Goal: Navigation & Orientation: Find specific page/section

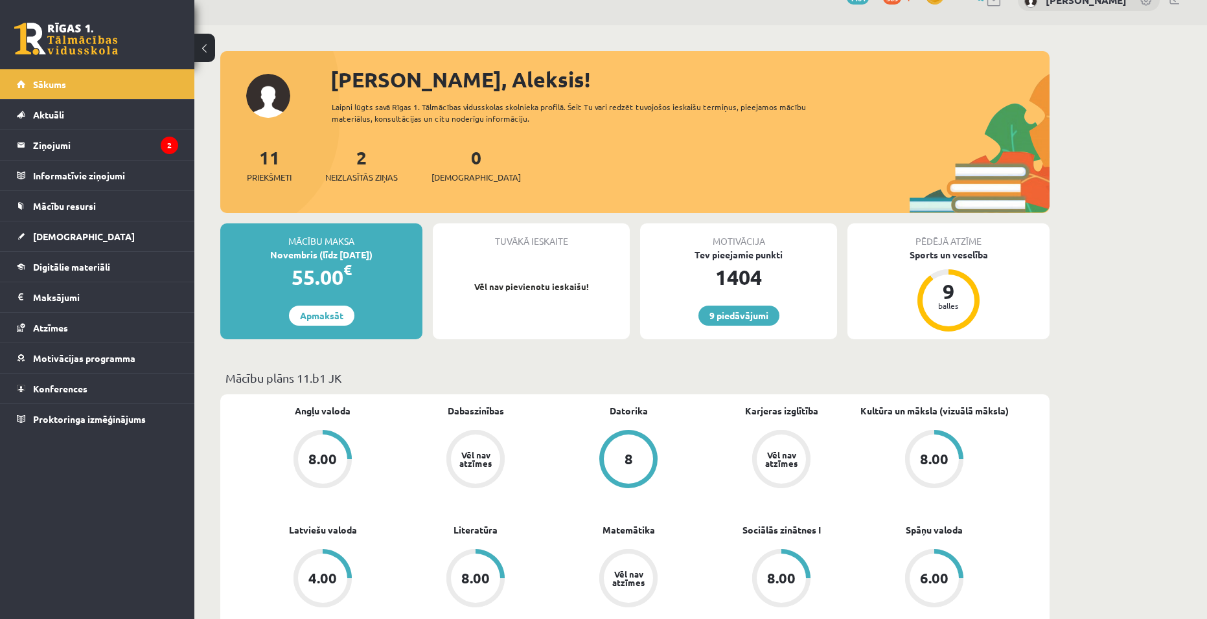
scroll to position [130, 0]
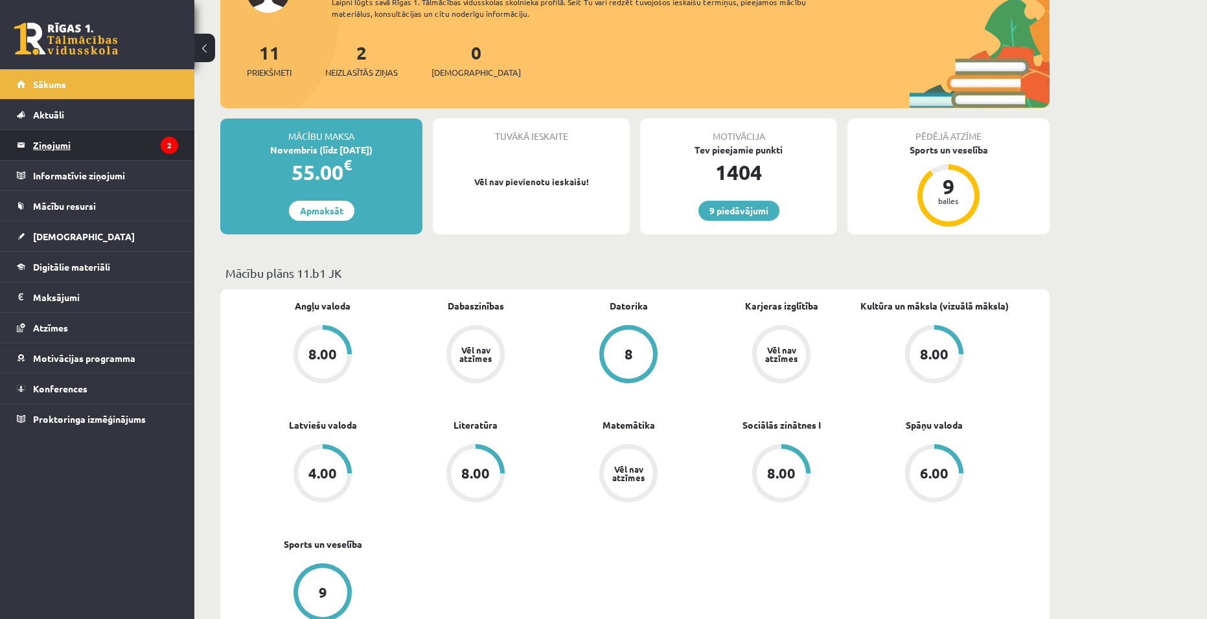
click at [95, 146] on legend "Ziņojumi 2" at bounding box center [105, 145] width 145 height 30
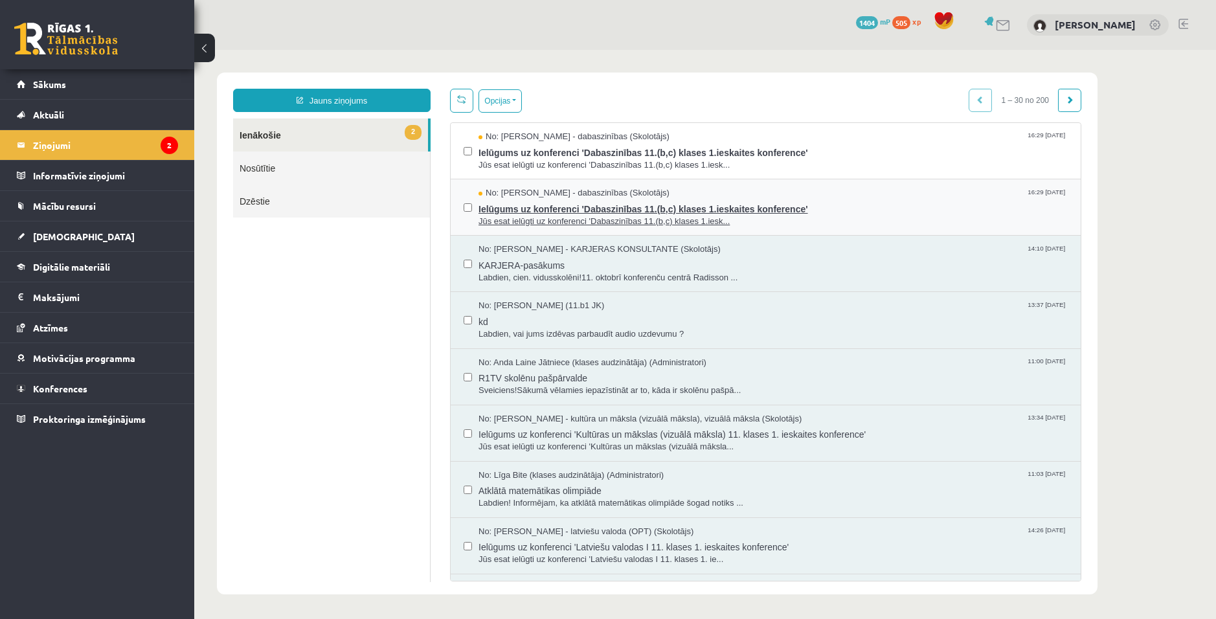
click at [613, 208] on span "Ielūgums uz konferenci 'Dabaszinības 11.(b,c) klases 1.ieskaites konference'" at bounding box center [773, 207] width 589 height 16
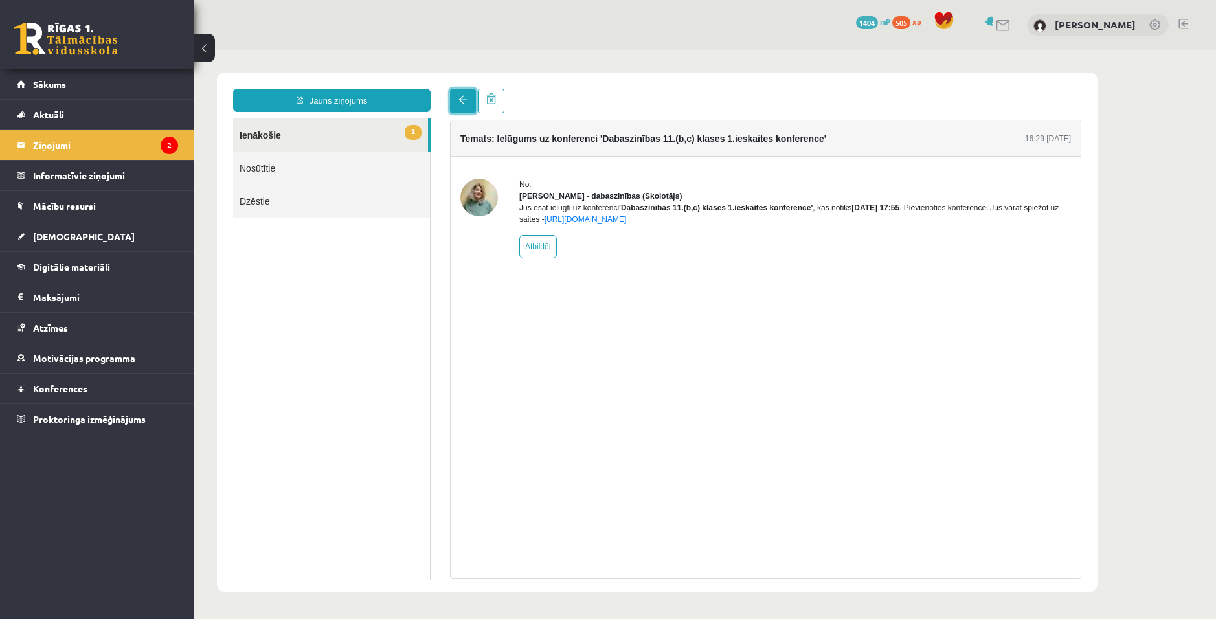
click at [460, 100] on span at bounding box center [463, 99] width 9 height 9
click at [370, 139] on link "1 Ienākošie" at bounding box center [330, 135] width 195 height 33
click at [273, 134] on link "1 Ienākošie" at bounding box center [330, 135] width 195 height 33
click at [276, 165] on link "Nosūtītie" at bounding box center [331, 168] width 197 height 33
click at [453, 100] on link at bounding box center [463, 101] width 26 height 25
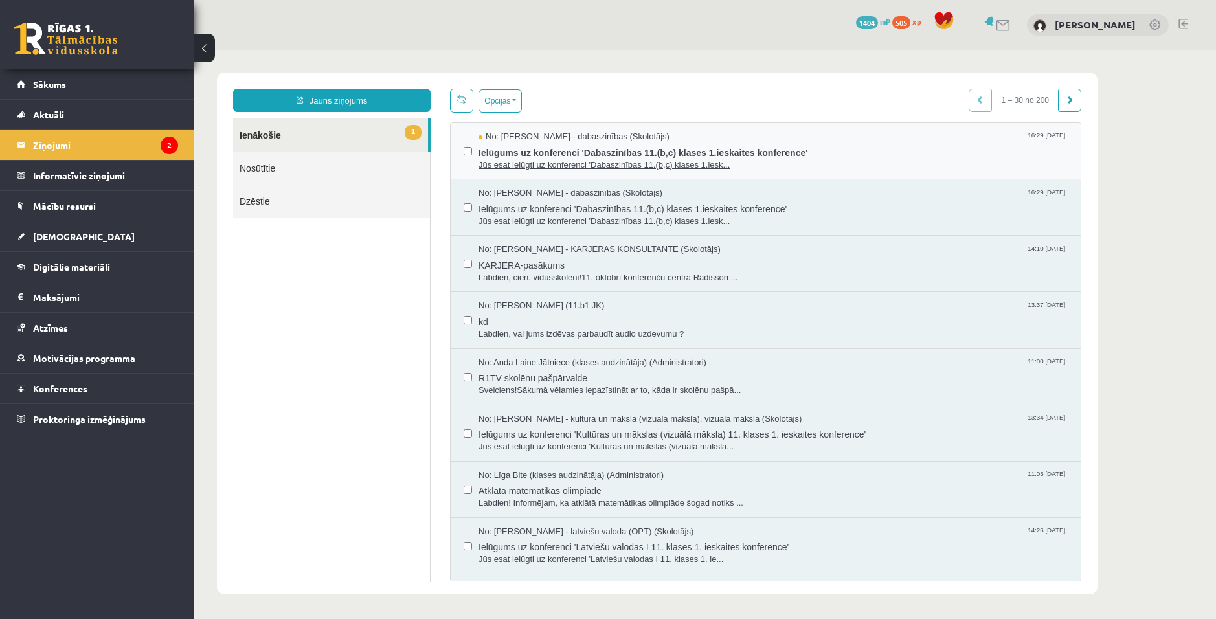
click at [593, 161] on span "Jūs esat ielūgti uz konferenci 'Dabaszinības 11.(b,c) klases 1.iesk..." at bounding box center [773, 165] width 589 height 12
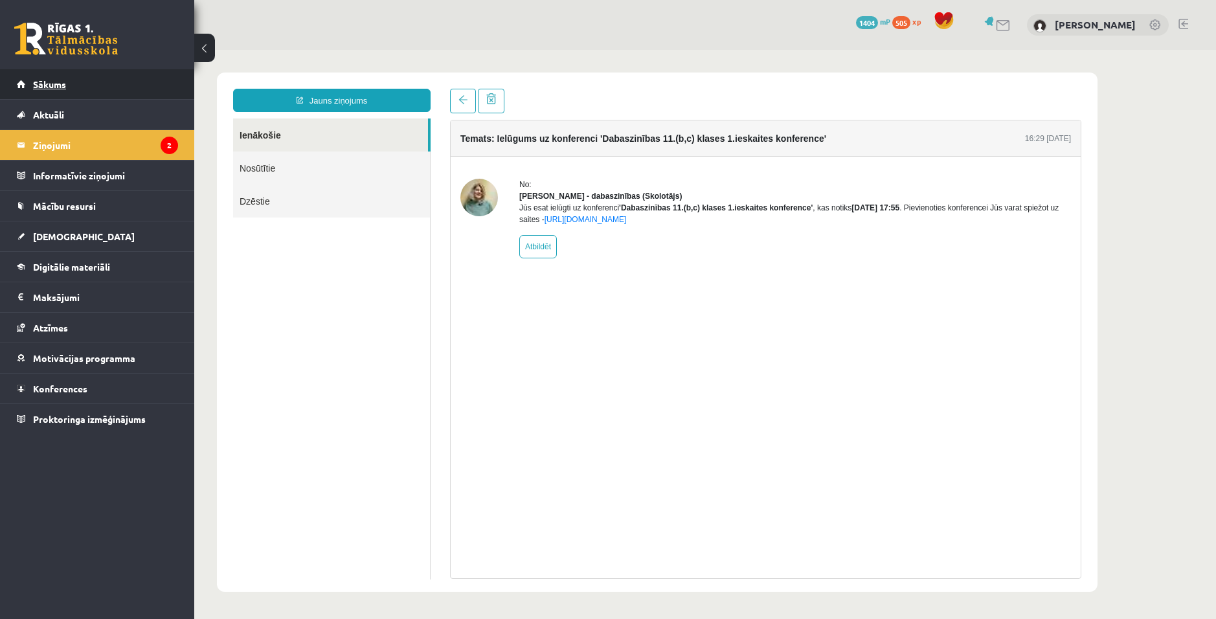
click at [57, 90] on link "Sākums" at bounding box center [97, 84] width 161 height 30
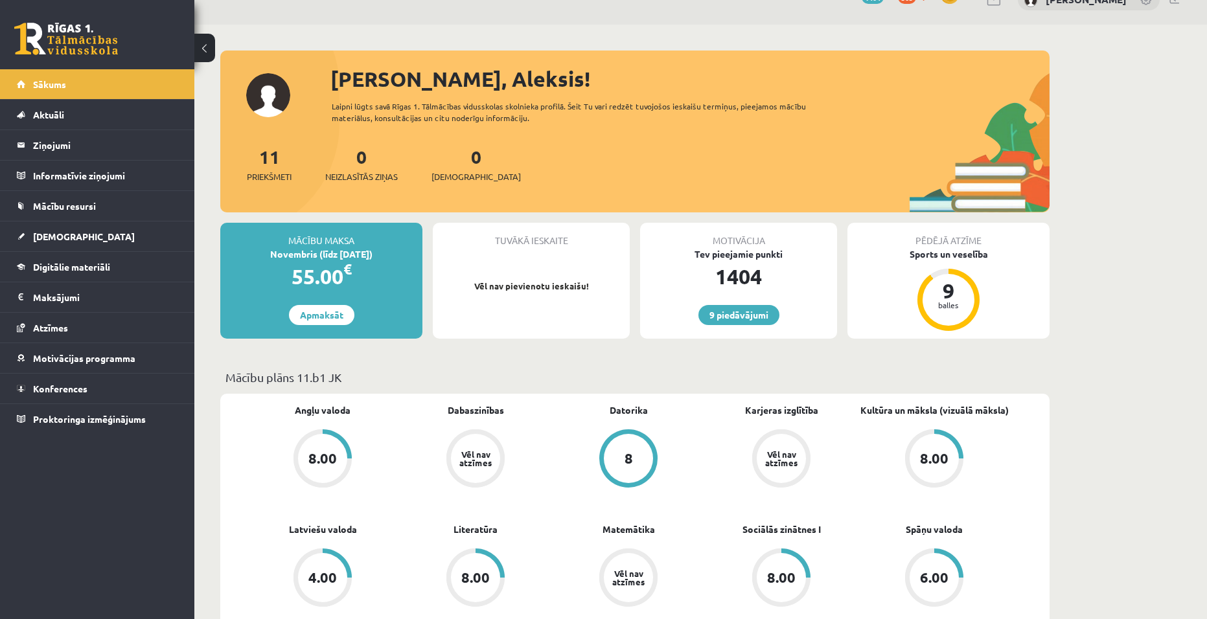
scroll to position [130, 0]
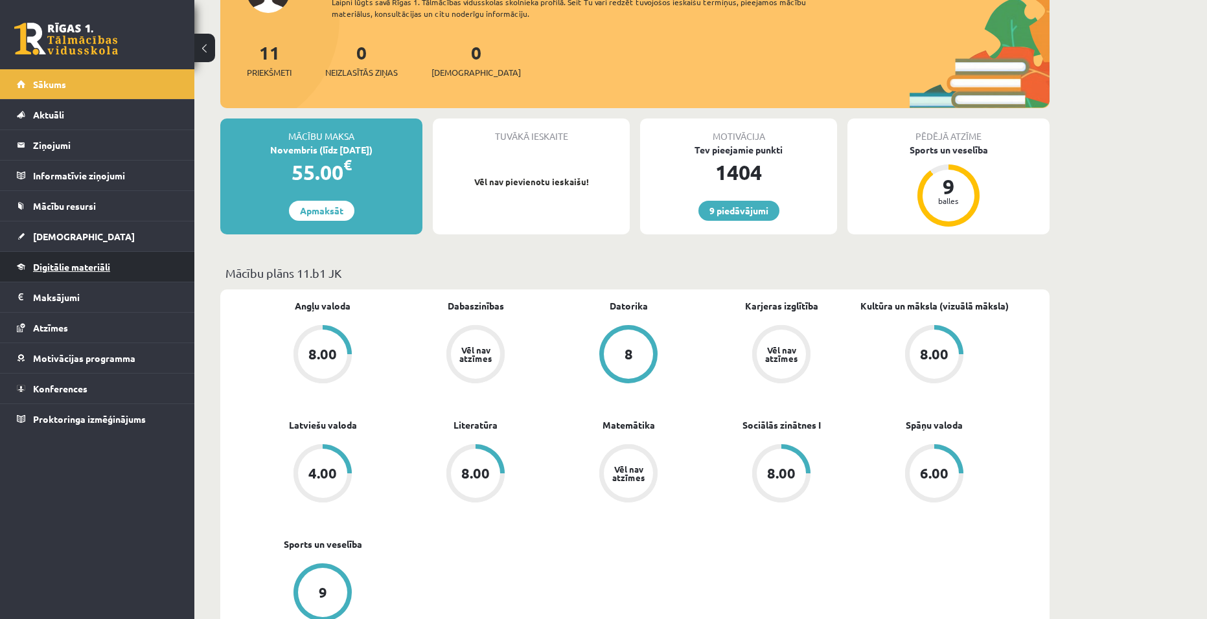
click at [85, 269] on span "Digitālie materiāli" at bounding box center [71, 267] width 77 height 12
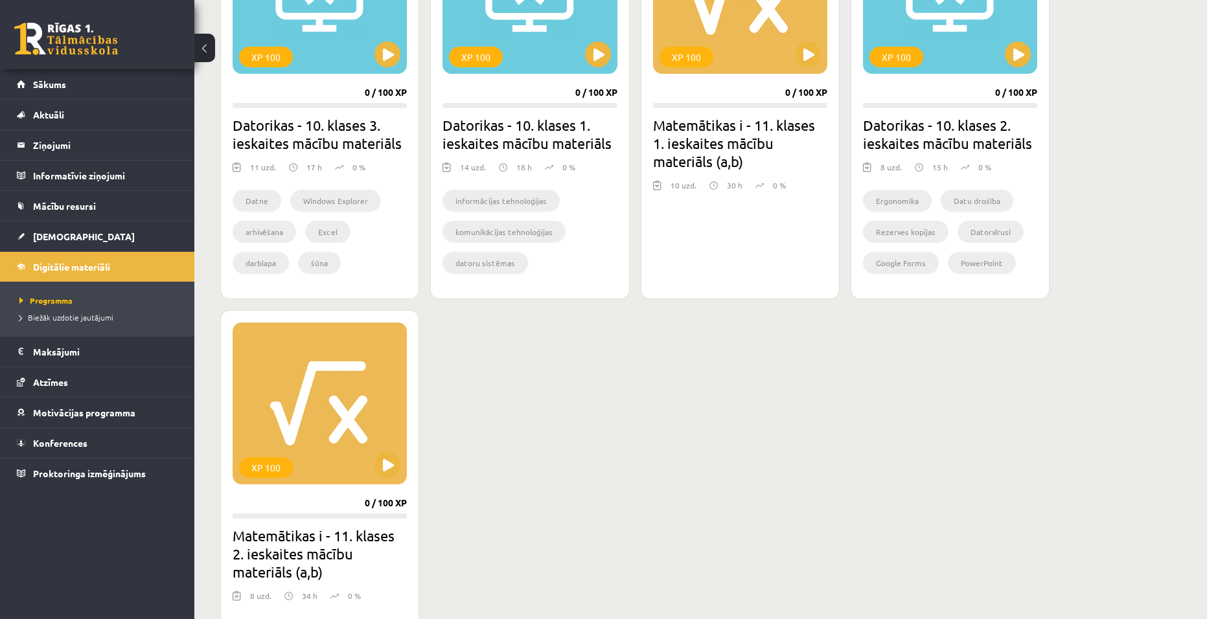
scroll to position [1231, 0]
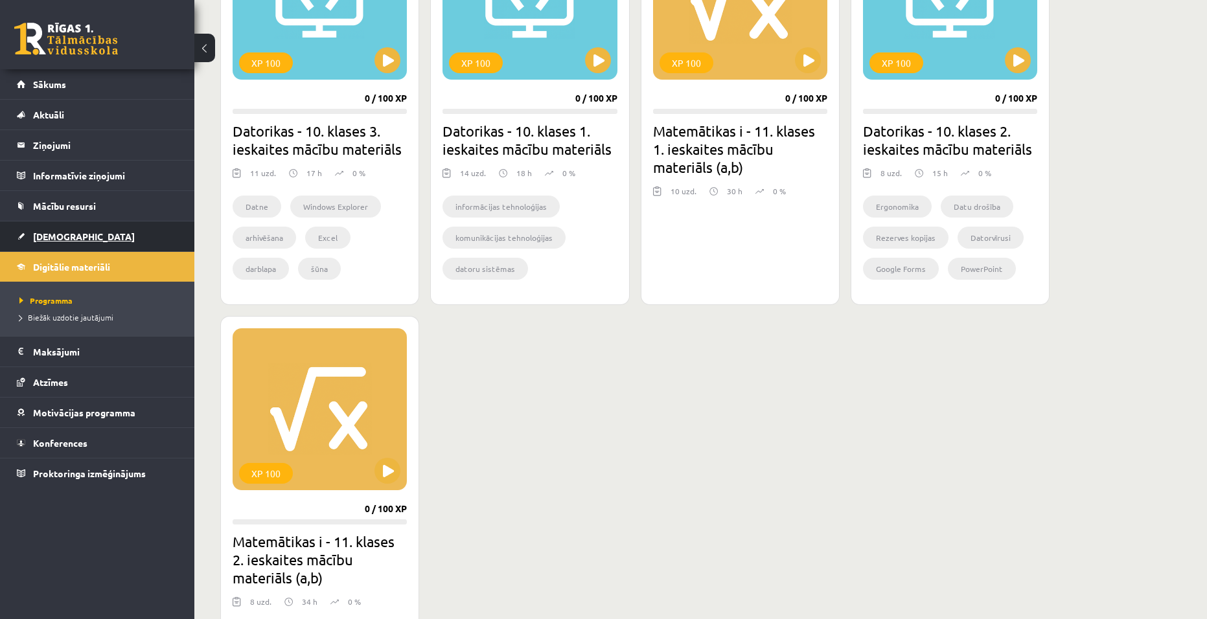
click at [57, 242] on link "[DEMOGRAPHIC_DATA]" at bounding box center [97, 237] width 161 height 30
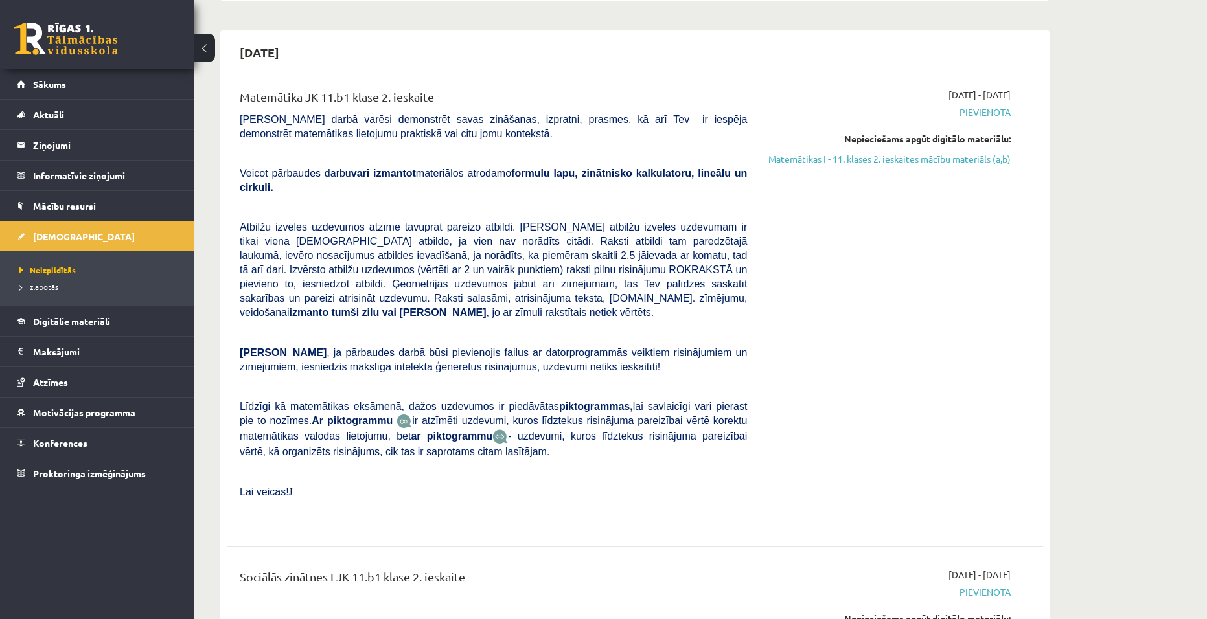
scroll to position [1554, 0]
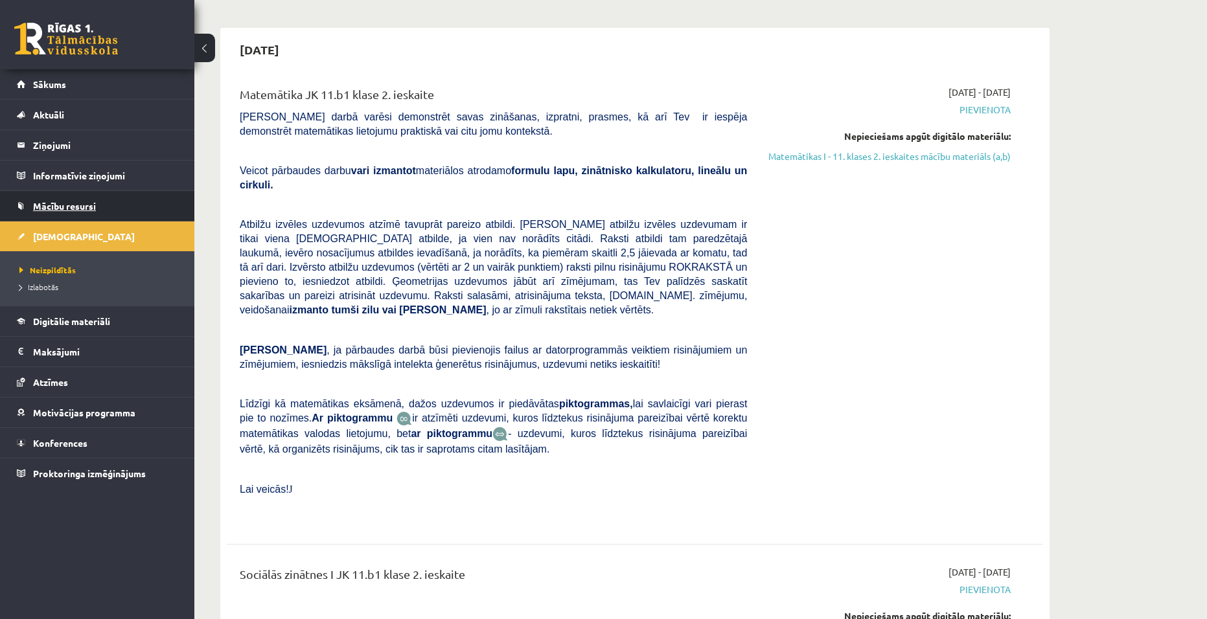
click at [51, 204] on span "Mācību resursi" at bounding box center [64, 206] width 63 height 12
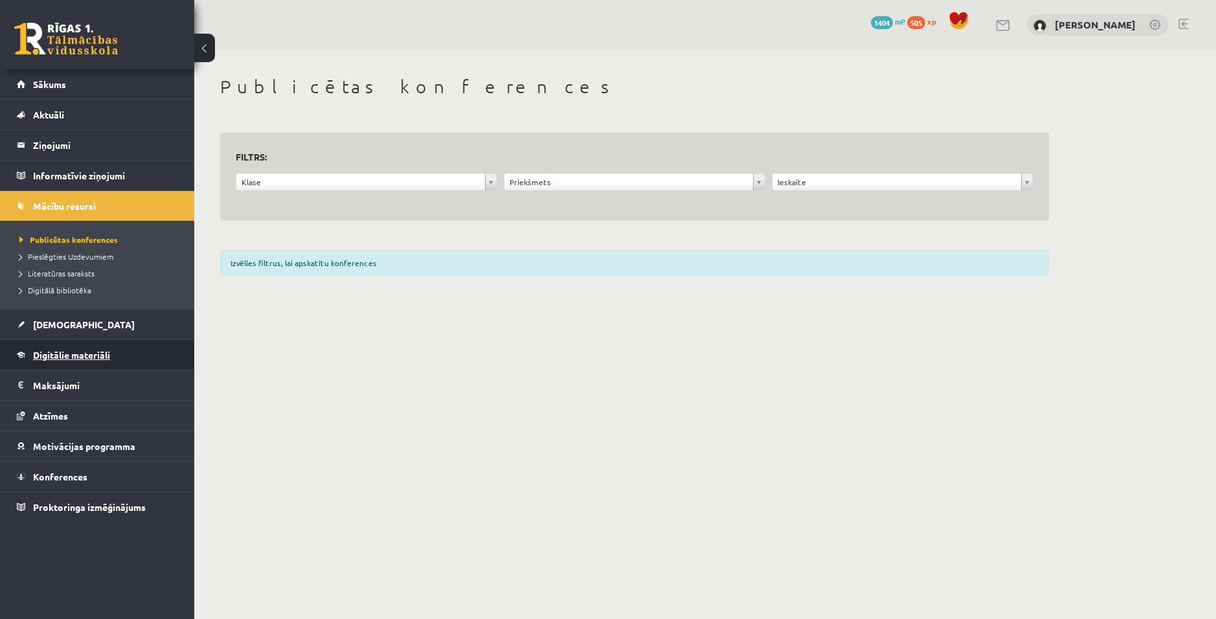
click at [66, 352] on span "Digitālie materiāli" at bounding box center [71, 355] width 77 height 12
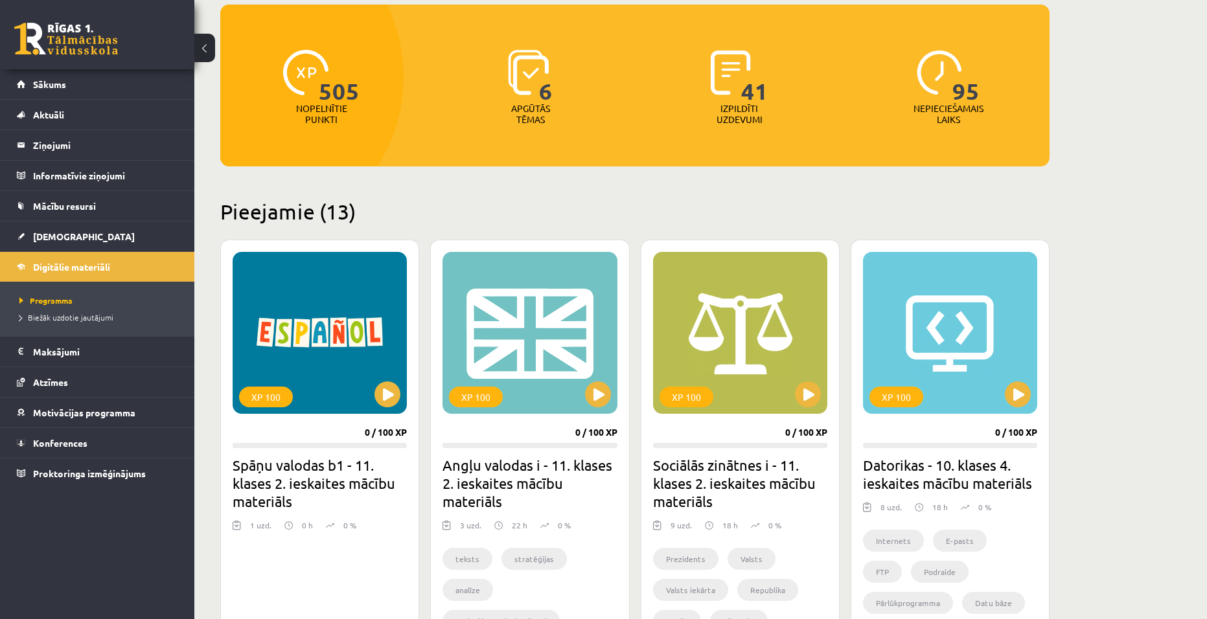
scroll to position [65, 0]
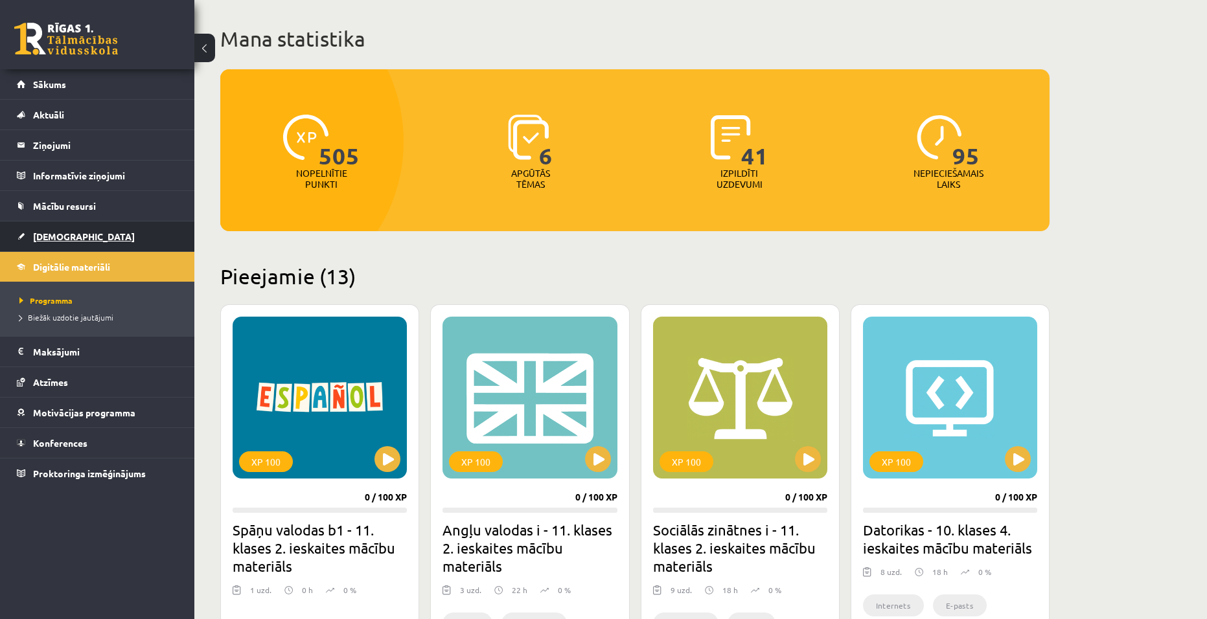
click at [53, 224] on link "[DEMOGRAPHIC_DATA]" at bounding box center [97, 237] width 161 height 30
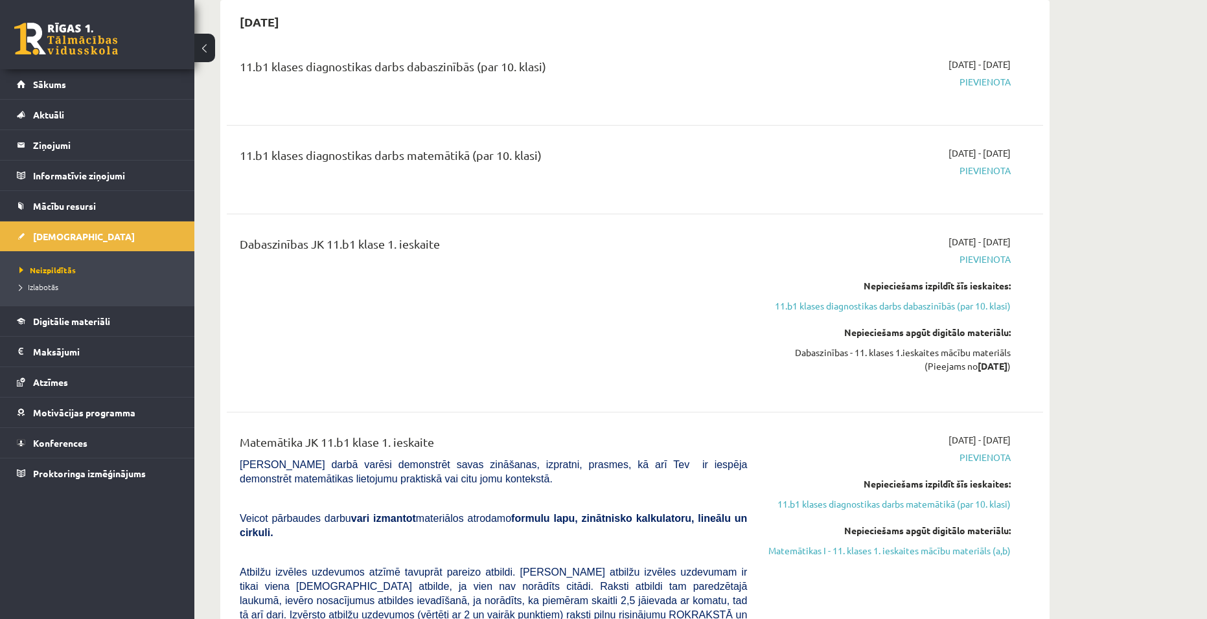
scroll to position [194, 0]
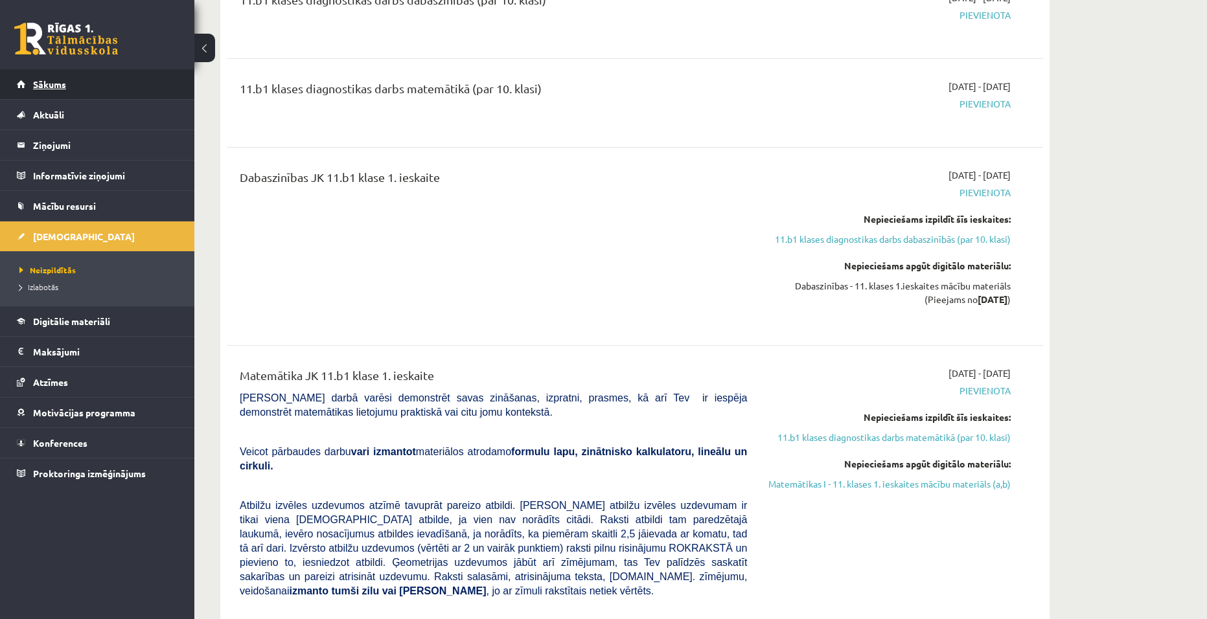
click at [78, 87] on link "Sākums" at bounding box center [97, 84] width 161 height 30
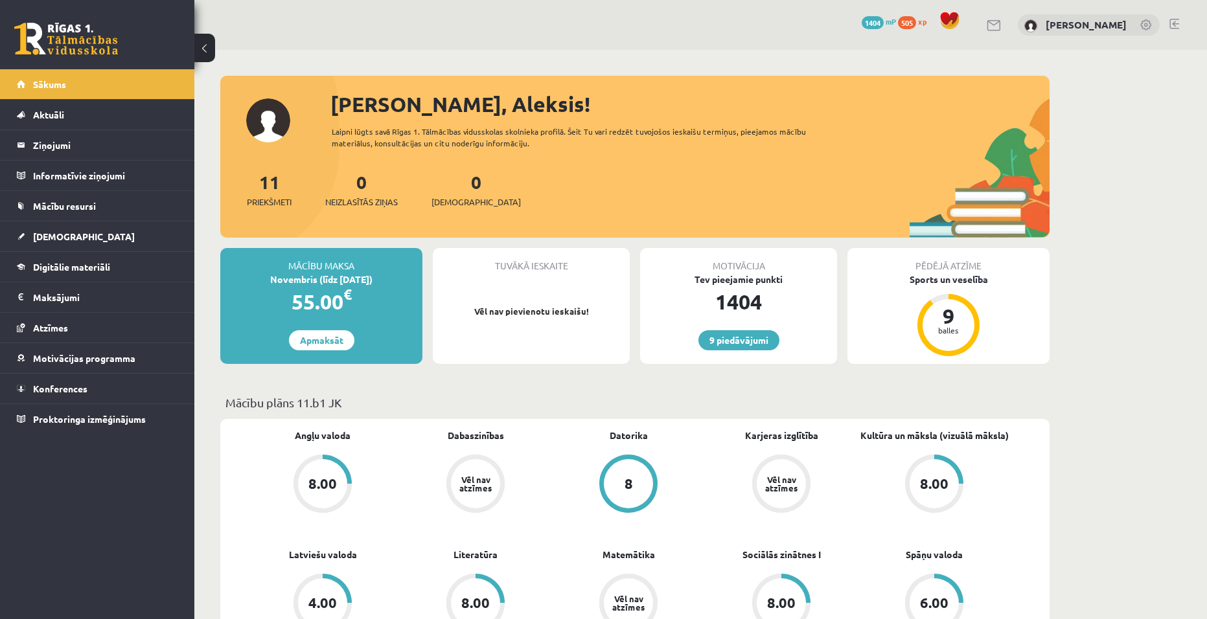
click at [1170, 25] on link at bounding box center [1174, 24] width 10 height 10
